Goal: Task Accomplishment & Management: Complete application form

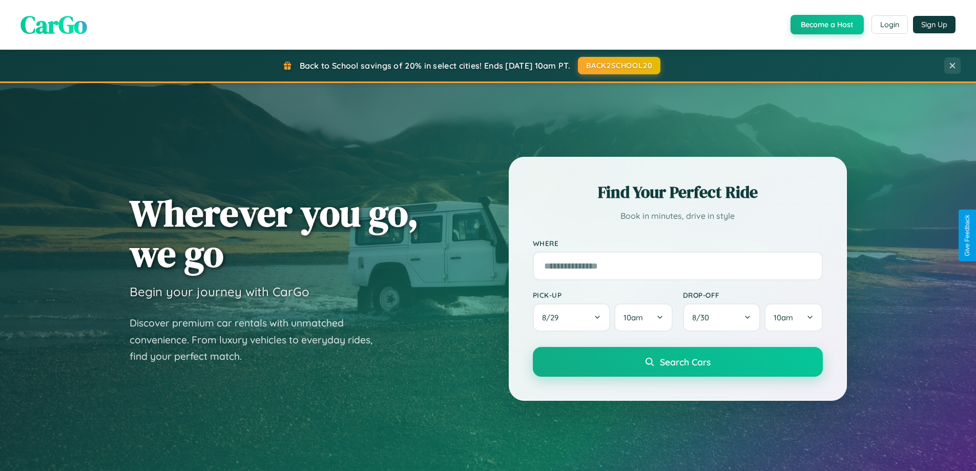
scroll to position [442, 0]
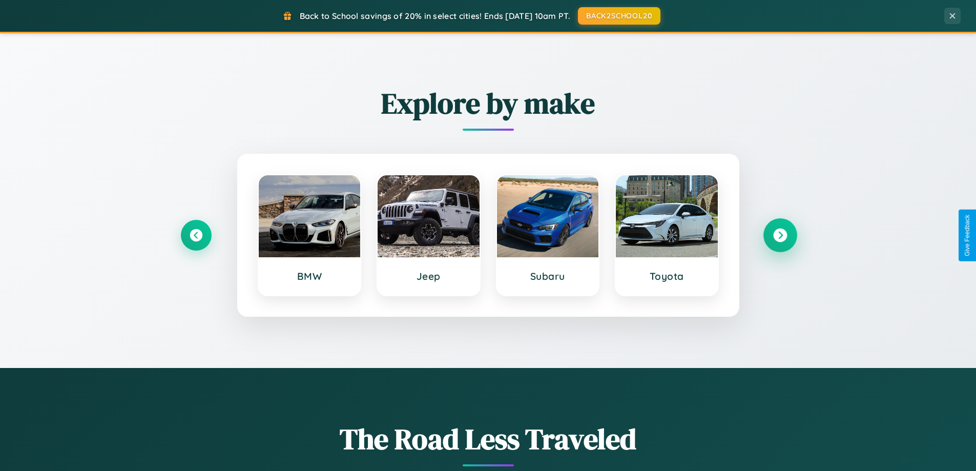
click at [780, 235] on icon at bounding box center [780, 236] width 14 height 14
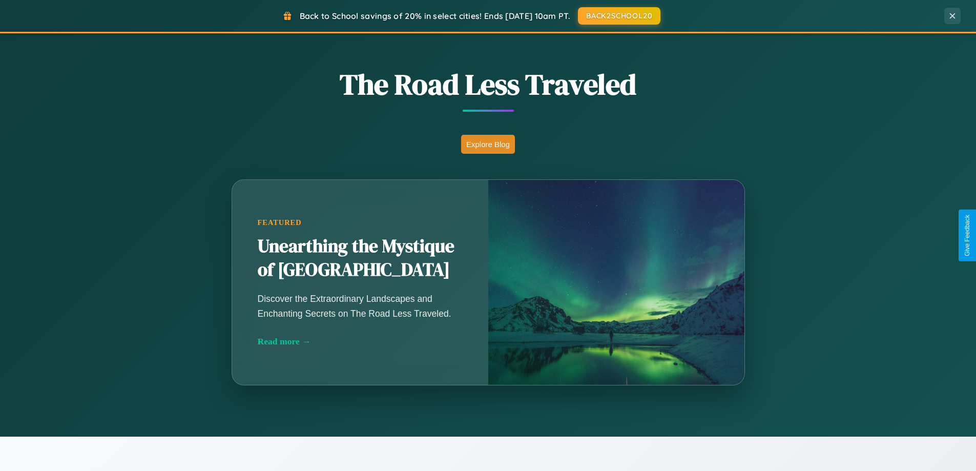
scroll to position [1972, 0]
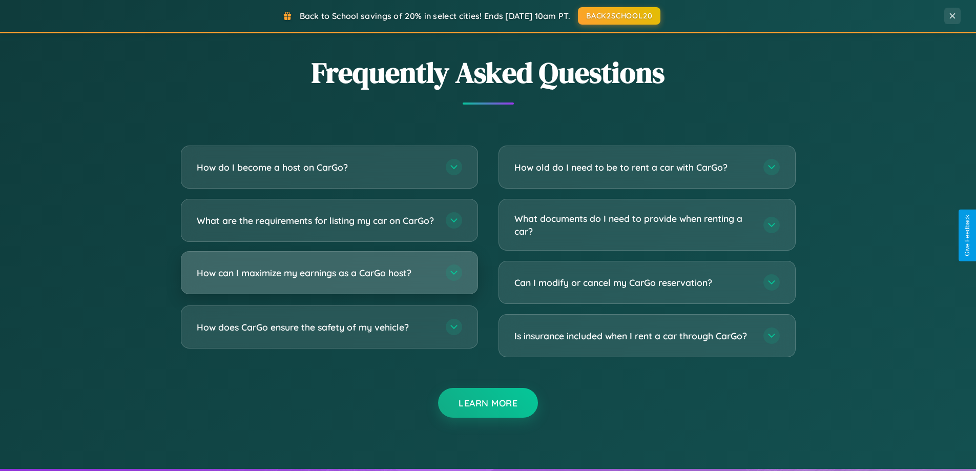
click at [329, 279] on h3 "How can I maximize my earnings as a CarGo host?" at bounding box center [316, 272] width 239 height 13
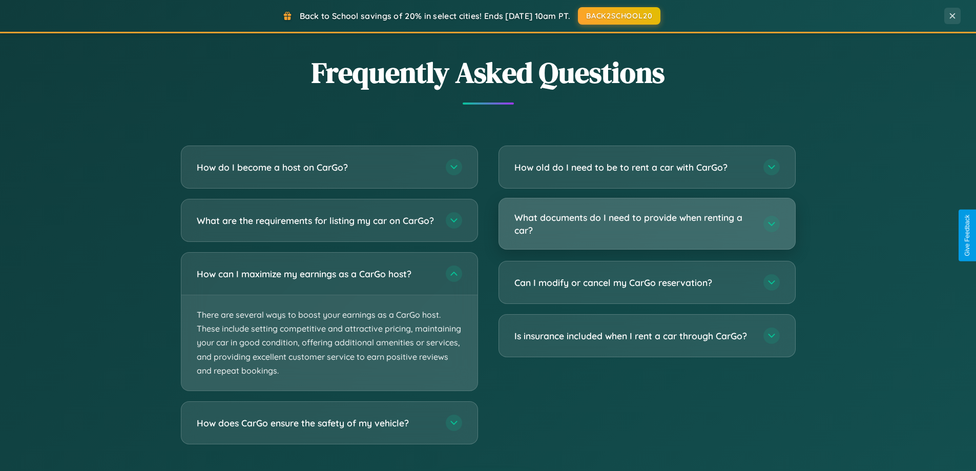
click at [647, 224] on h3 "What documents do I need to provide when renting a car?" at bounding box center [633, 223] width 239 height 25
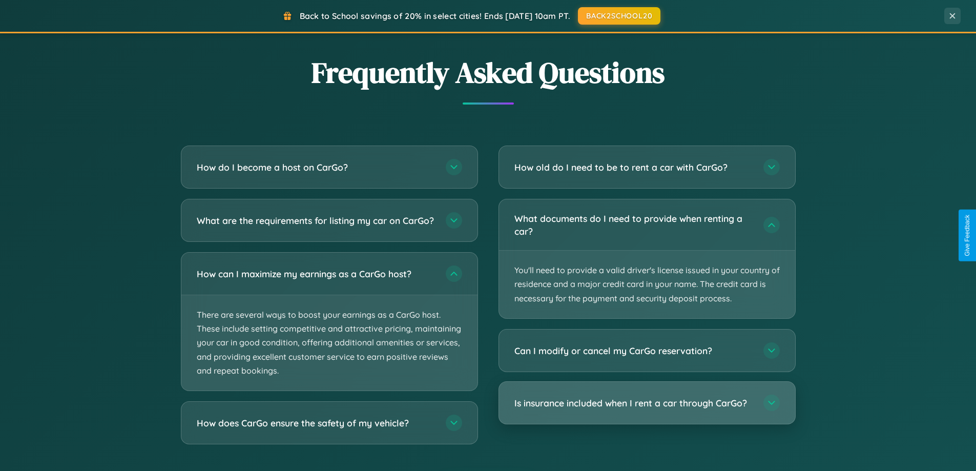
click at [647, 403] on h3 "Is insurance included when I rent a car through CarGo?" at bounding box center [633, 403] width 239 height 13
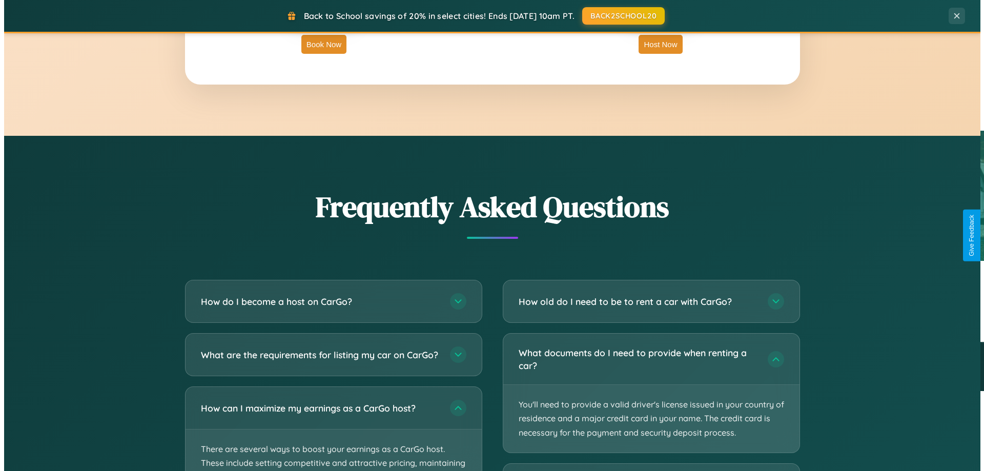
scroll to position [0, 0]
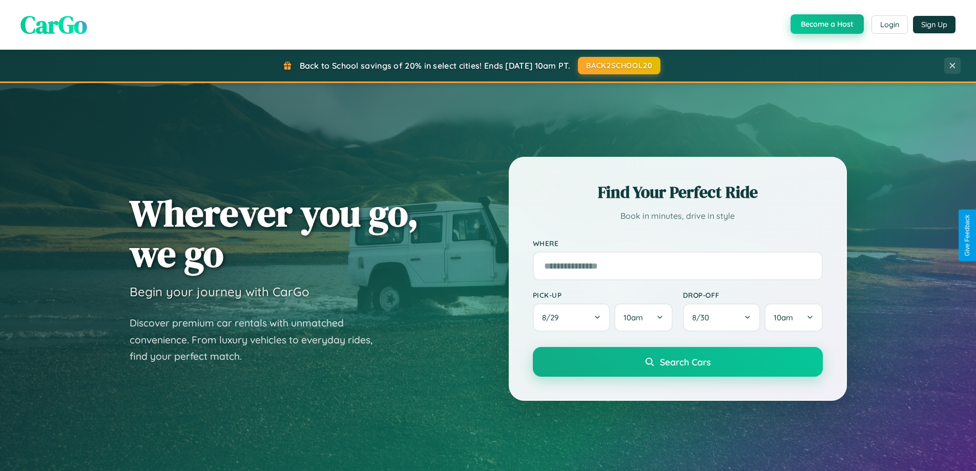
click at [826, 25] on button "Become a Host" at bounding box center [827, 23] width 73 height 19
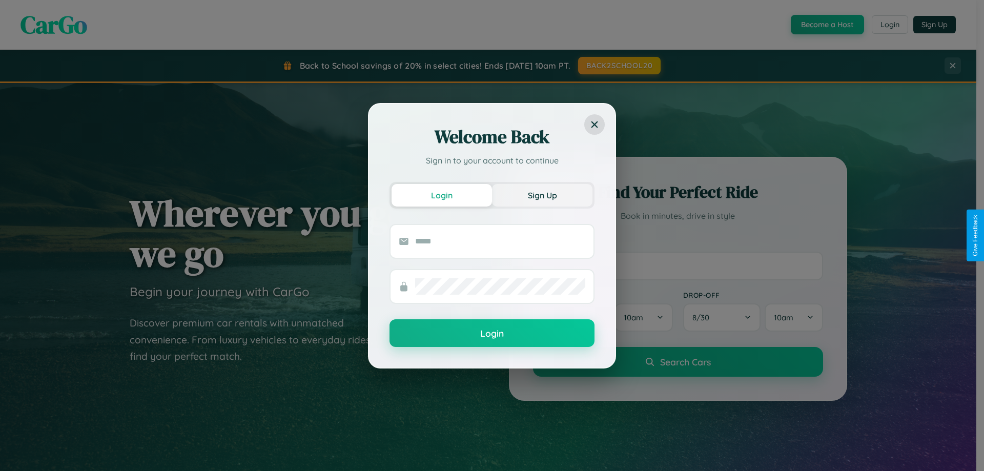
click at [542, 195] on button "Sign Up" at bounding box center [542, 195] width 100 height 23
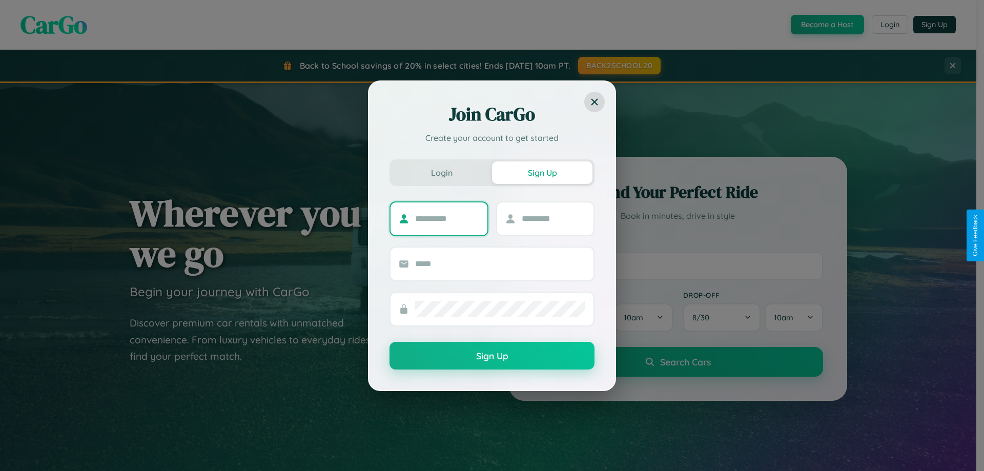
click at [447, 218] on input "text" at bounding box center [447, 219] width 64 height 16
type input "*******"
click at [553, 218] on input "text" at bounding box center [554, 219] width 64 height 16
type input "******"
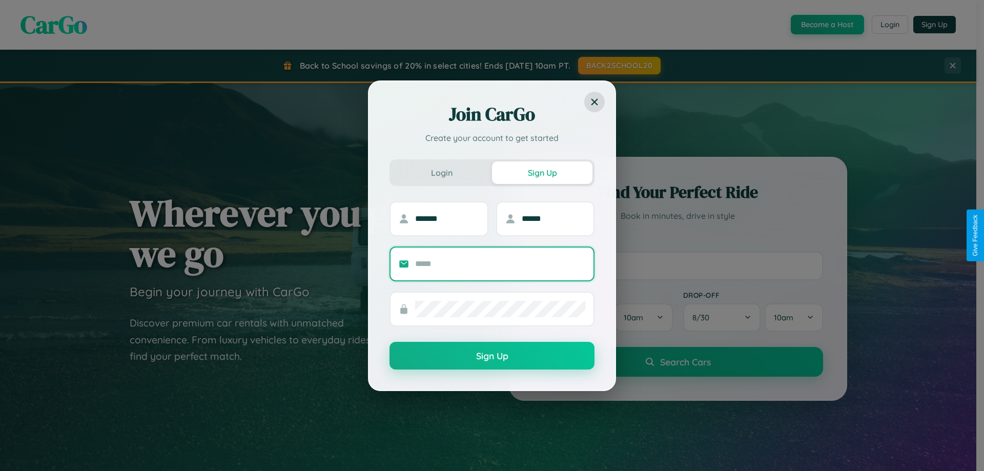
click at [500, 263] on input "text" at bounding box center [500, 264] width 170 height 16
type input "**********"
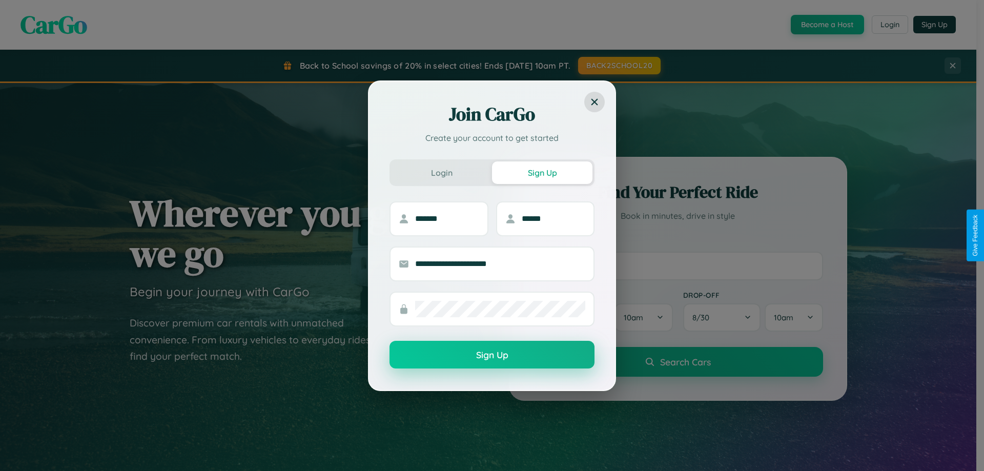
click at [492, 355] on button "Sign Up" at bounding box center [491, 355] width 205 height 28
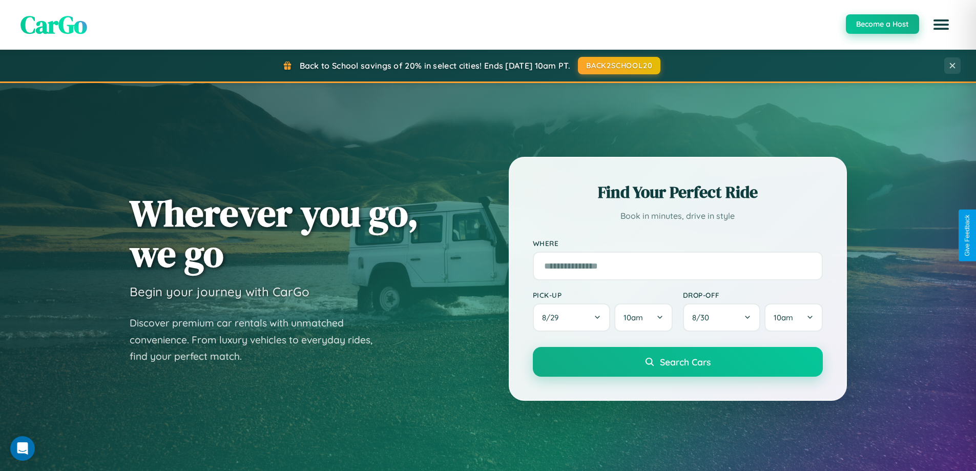
click at [882, 24] on button "Become a Host" at bounding box center [882, 23] width 73 height 19
